Goal: Navigation & Orientation: Find specific page/section

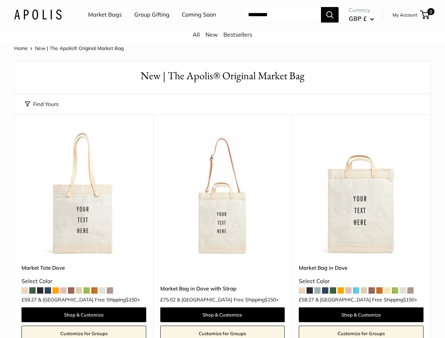
click at [222, 26] on nav "Market Bags Group Gifting Coming Soon" at bounding box center [158, 15] width 168 height 23
click at [150, 26] on ul "Market Bags Group Gifting Coming Soon" at bounding box center [158, 15] width 140 height 23
click at [274, 23] on input "Search..." at bounding box center [281, 15] width 79 height 16
click at [42, 109] on button "Find Yours" at bounding box center [41, 104] width 33 height 10
